Goal: Navigation & Orientation: Find specific page/section

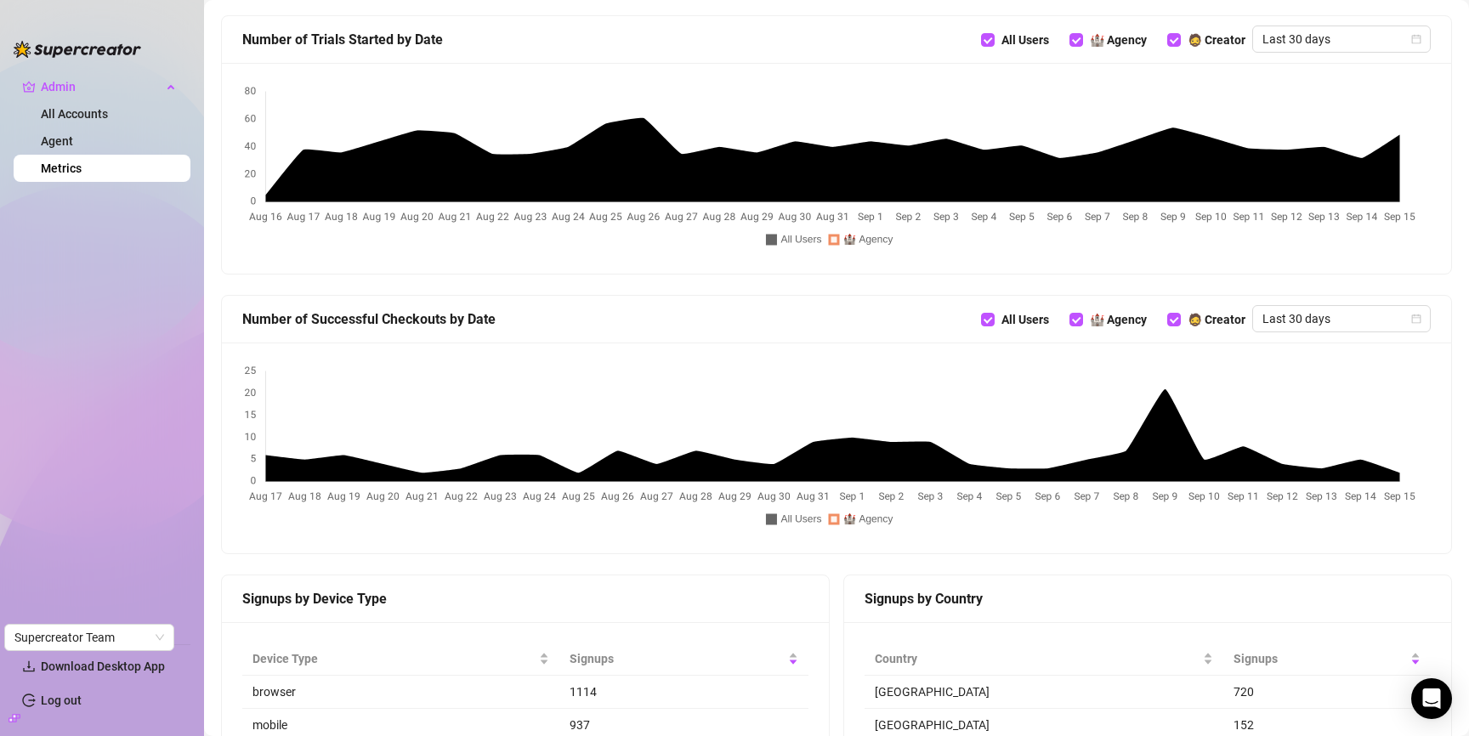
scroll to position [949, 0]
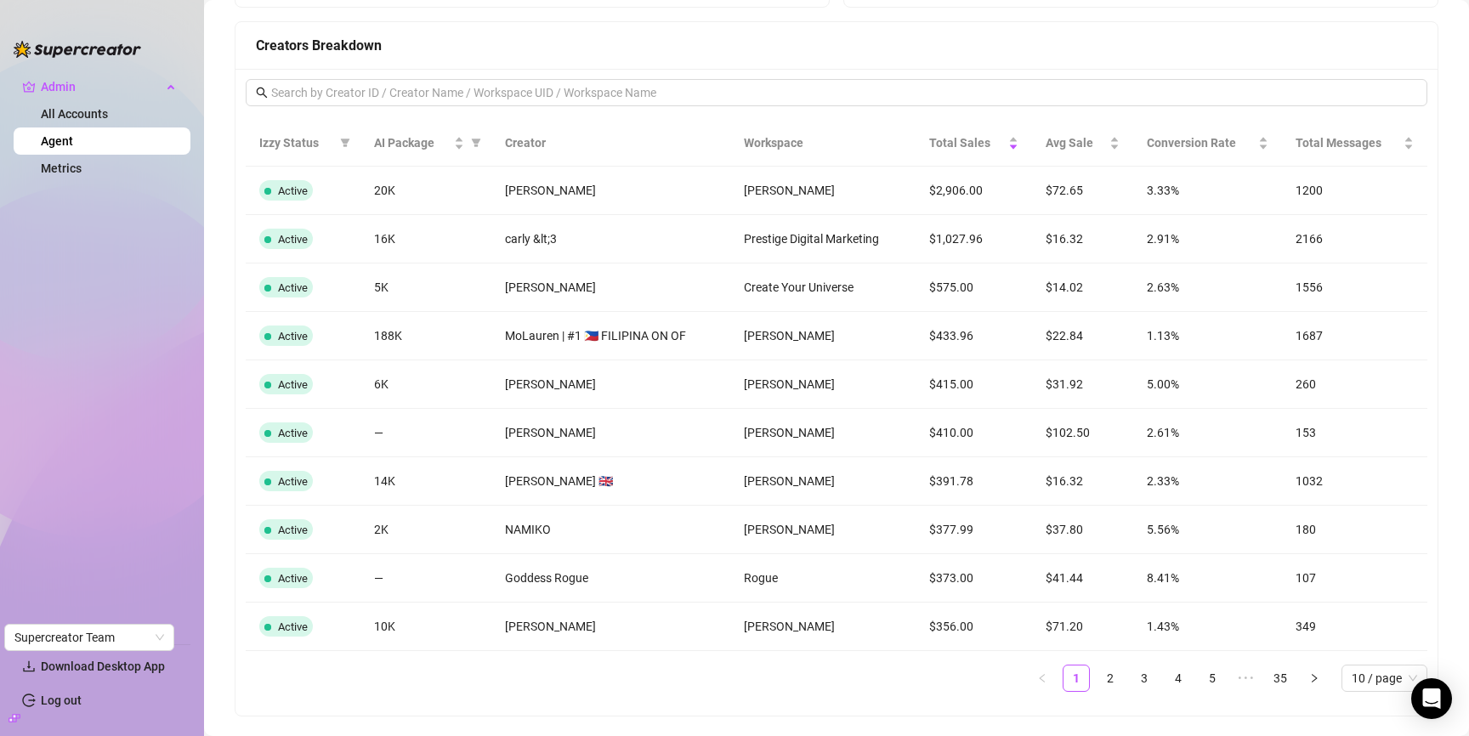
scroll to position [1583, 0]
click at [1097, 673] on link "2" at bounding box center [1110, 680] width 26 height 26
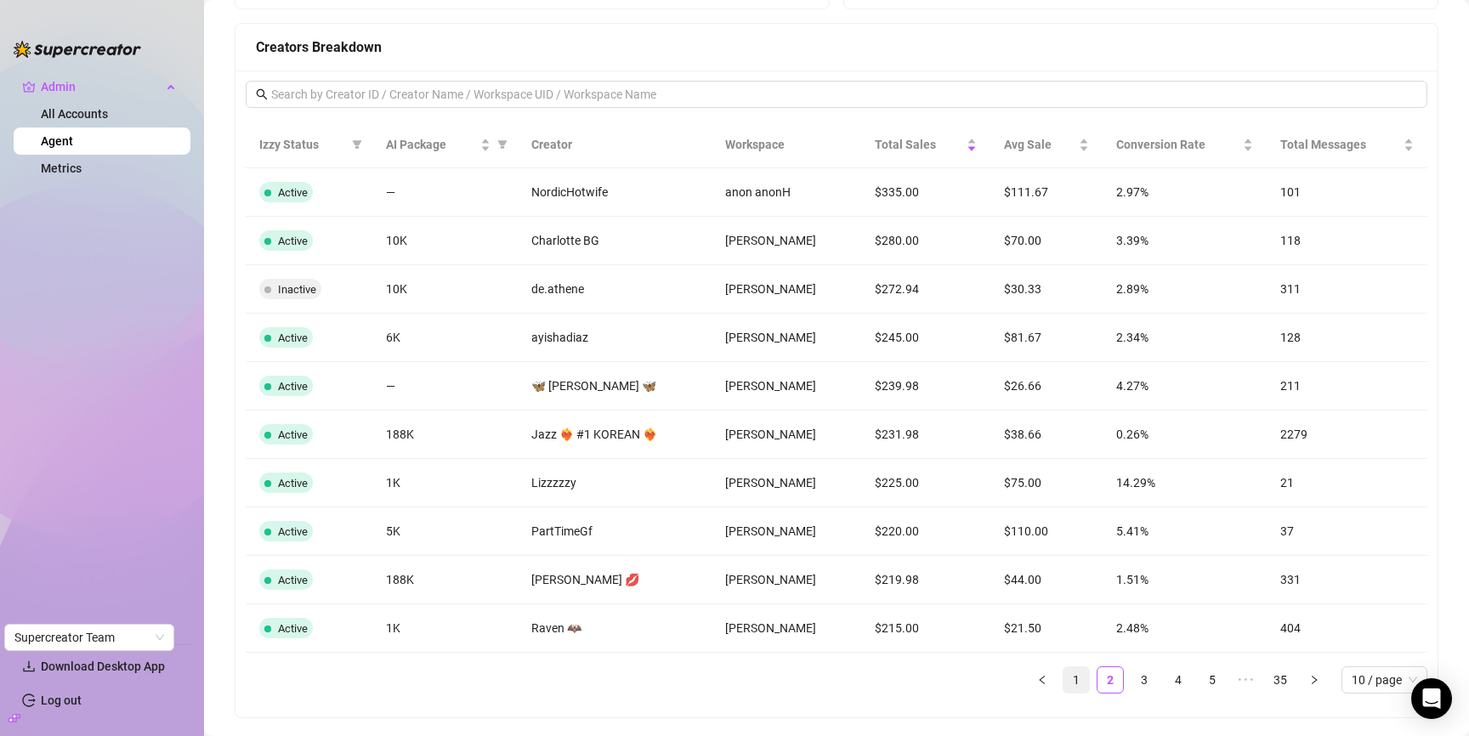
click at [1066, 677] on link "1" at bounding box center [1076, 680] width 26 height 26
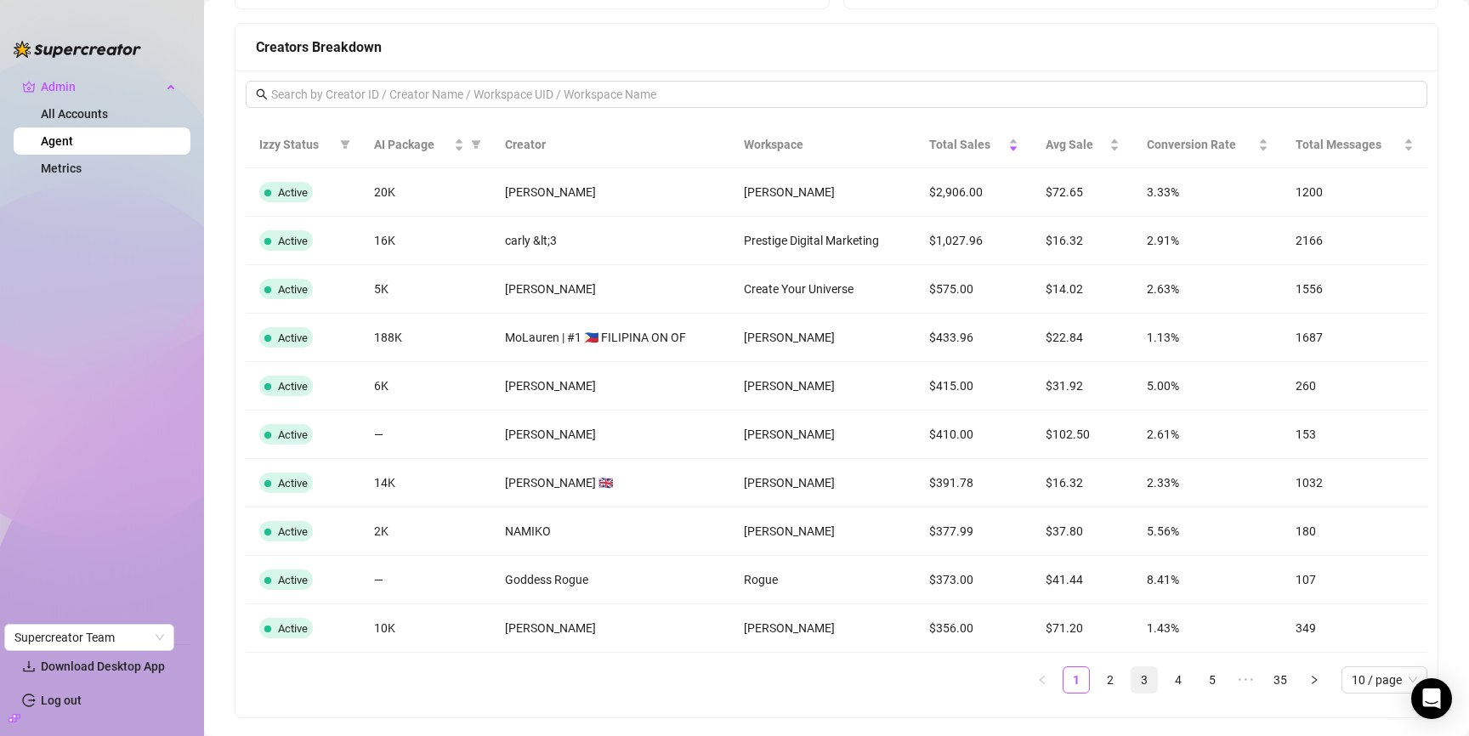
click at [1133, 686] on link "3" at bounding box center [1144, 680] width 26 height 26
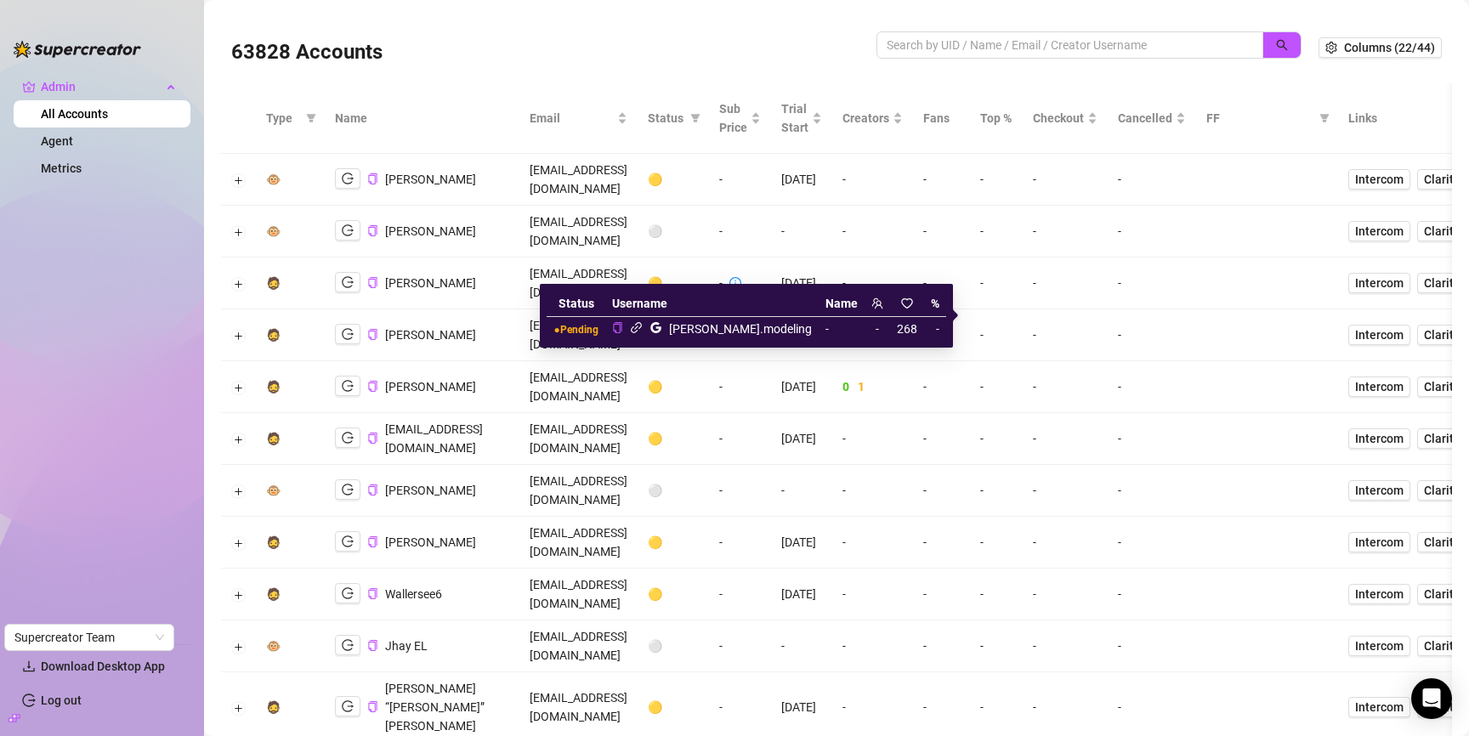
click at [643, 332] on icon "link" at bounding box center [636, 327] width 13 height 13
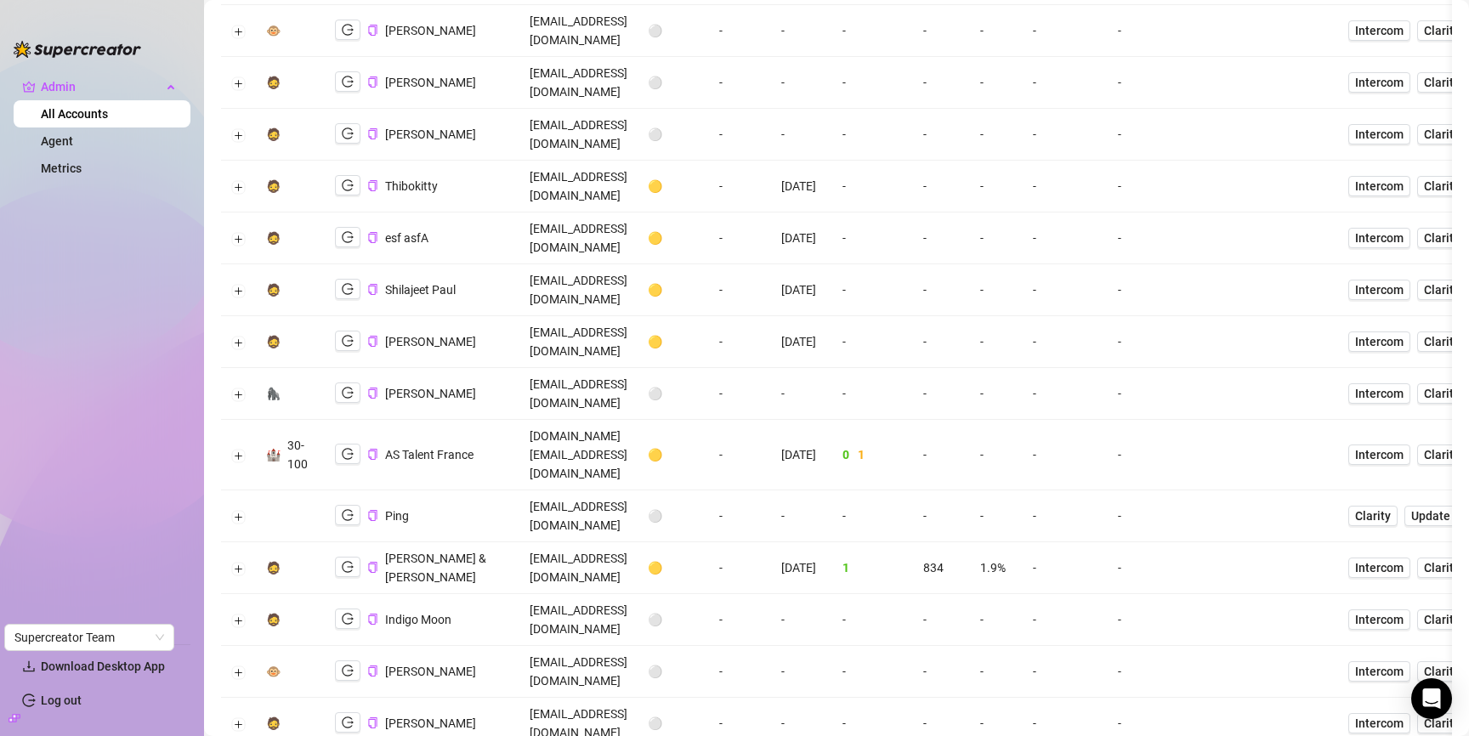
scroll to position [2647, 0]
